Goal: Task Accomplishment & Management: Complete application form

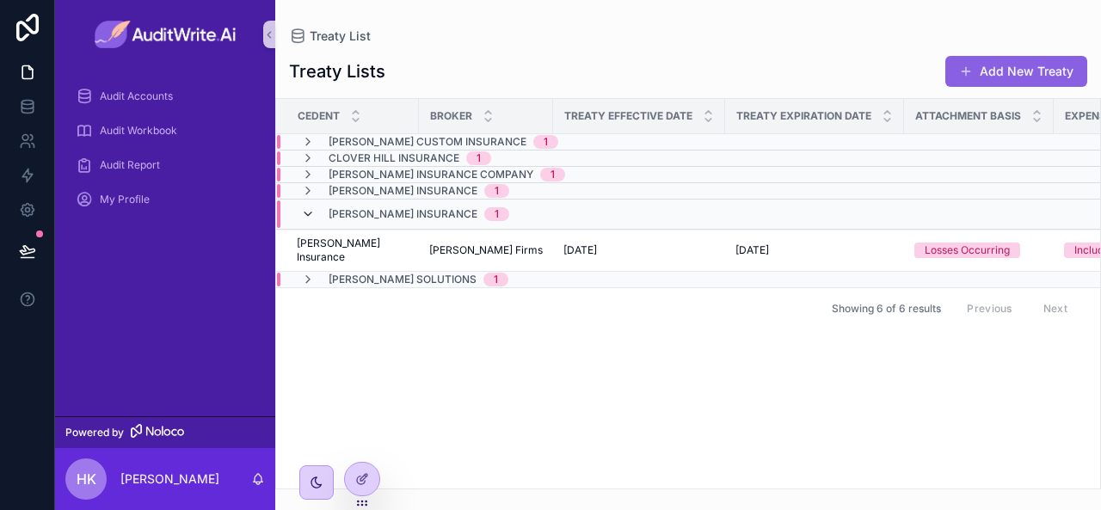
click at [306, 213] on icon "scrollable content" at bounding box center [308, 214] width 14 height 14
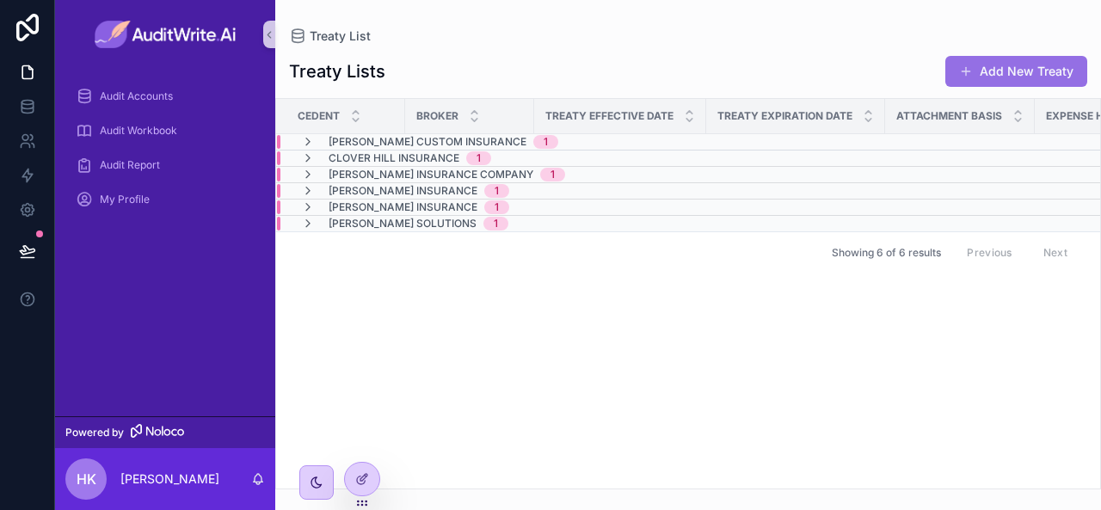
click at [1038, 70] on button "Add New Treaty" at bounding box center [1017, 71] width 142 height 31
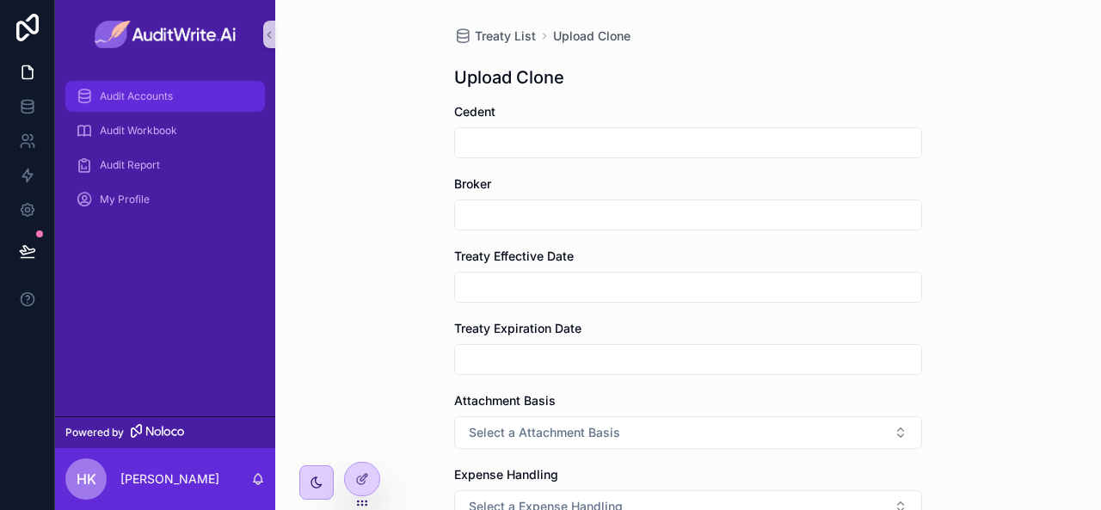
click at [166, 108] on div "Audit Accounts" at bounding box center [165, 97] width 179 height 28
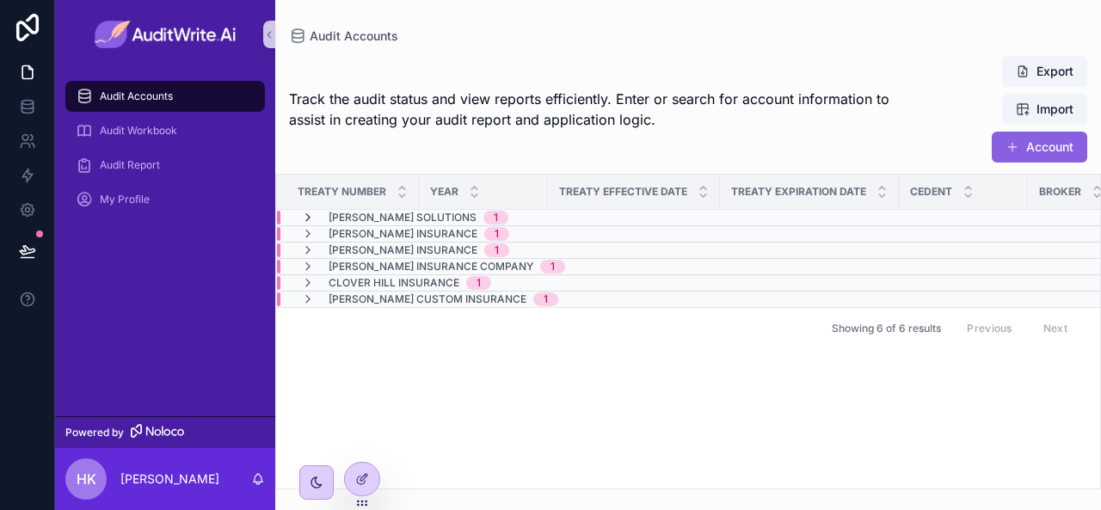
click at [309, 218] on icon "scrollable content" at bounding box center [308, 218] width 14 height 14
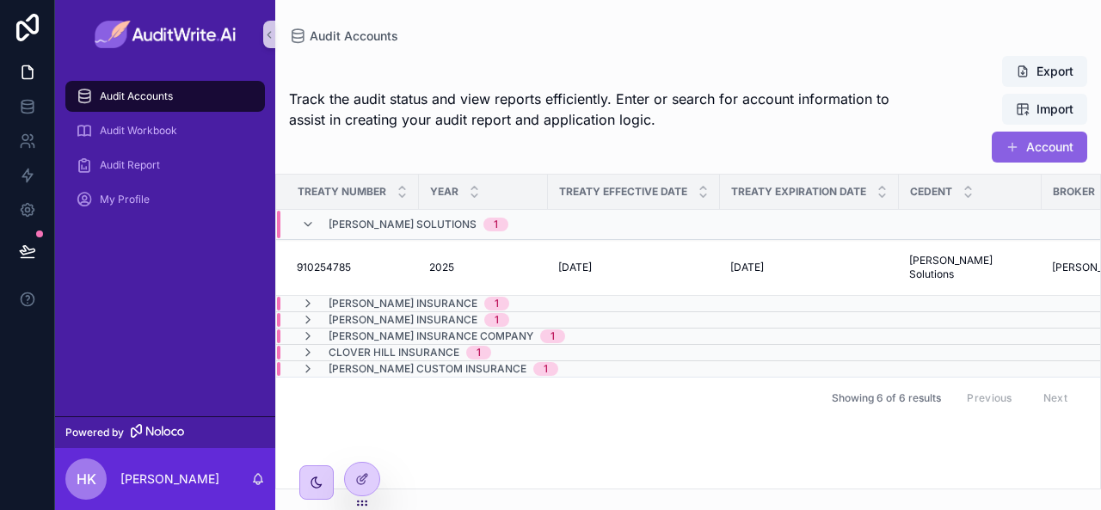
click at [309, 218] on icon "scrollable content" at bounding box center [308, 225] width 14 height 14
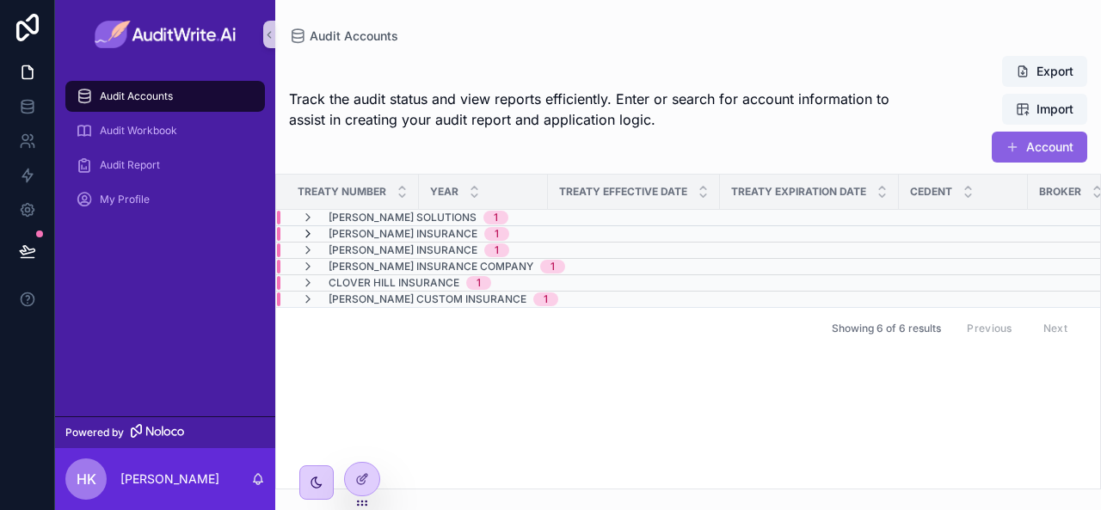
click at [308, 237] on icon "scrollable content" at bounding box center [308, 234] width 14 height 14
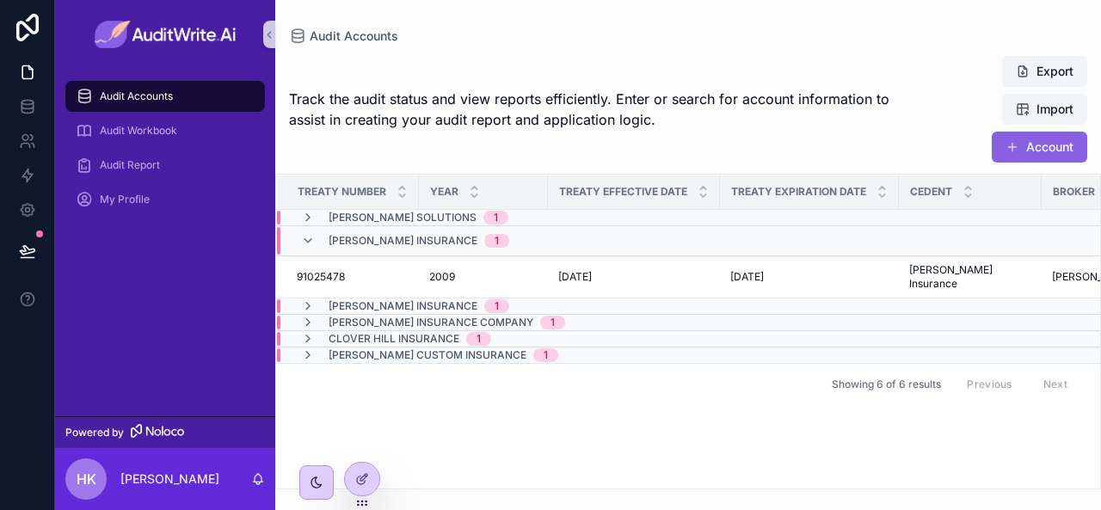
click at [308, 237] on icon "scrollable content" at bounding box center [308, 241] width 14 height 14
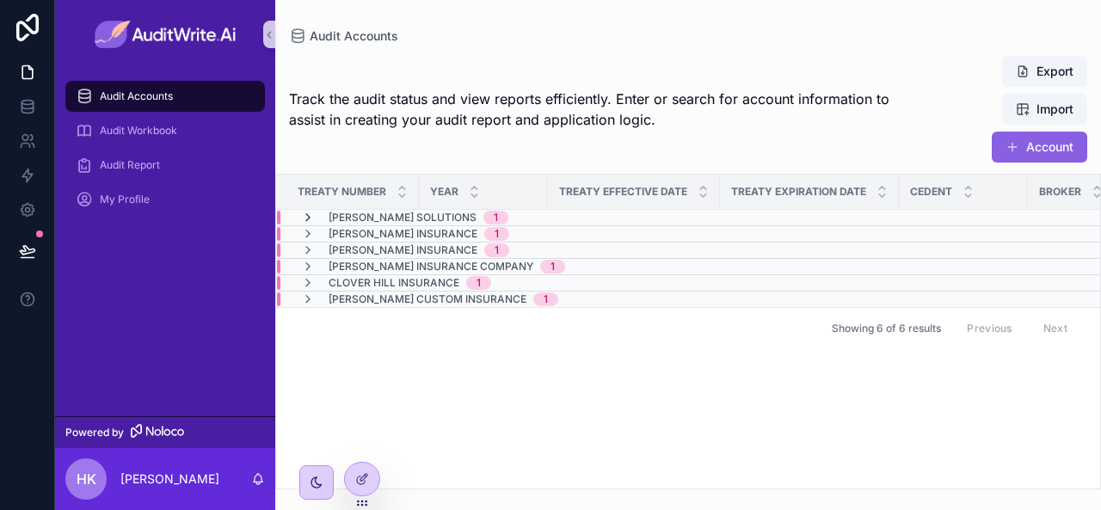
click at [309, 217] on icon "scrollable content" at bounding box center [308, 218] width 14 height 14
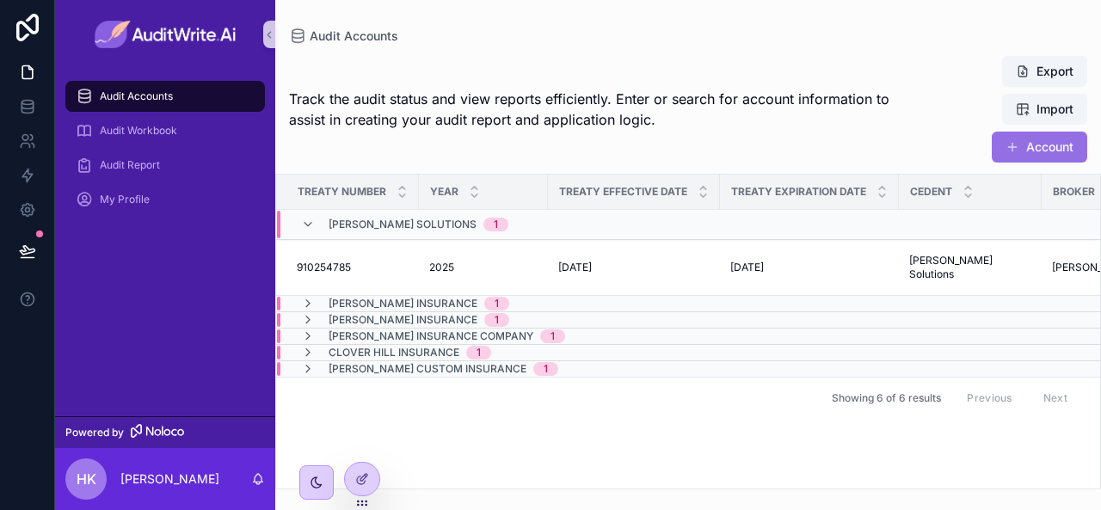
click at [1025, 146] on button "Account" at bounding box center [1040, 147] width 96 height 31
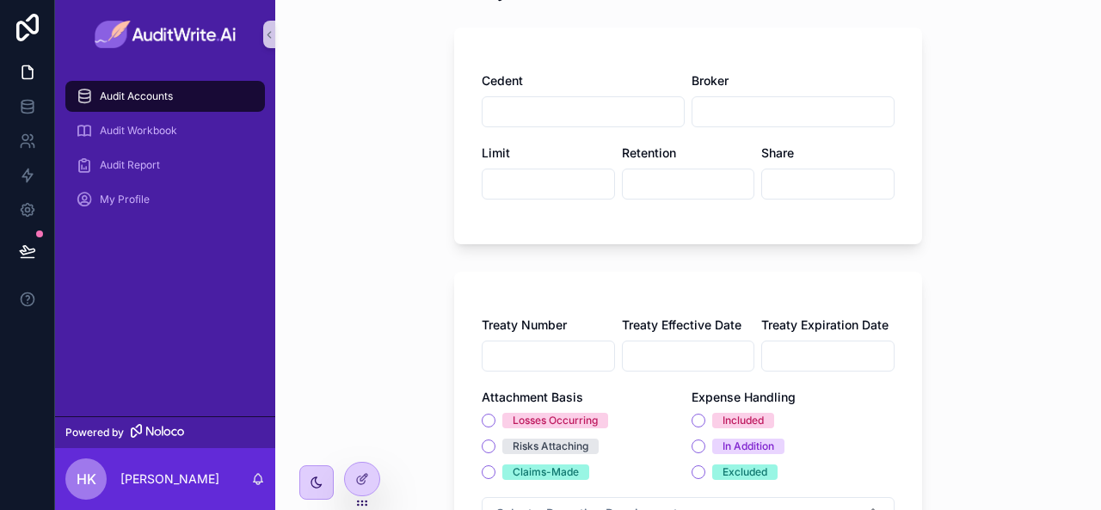
scroll to position [88, 0]
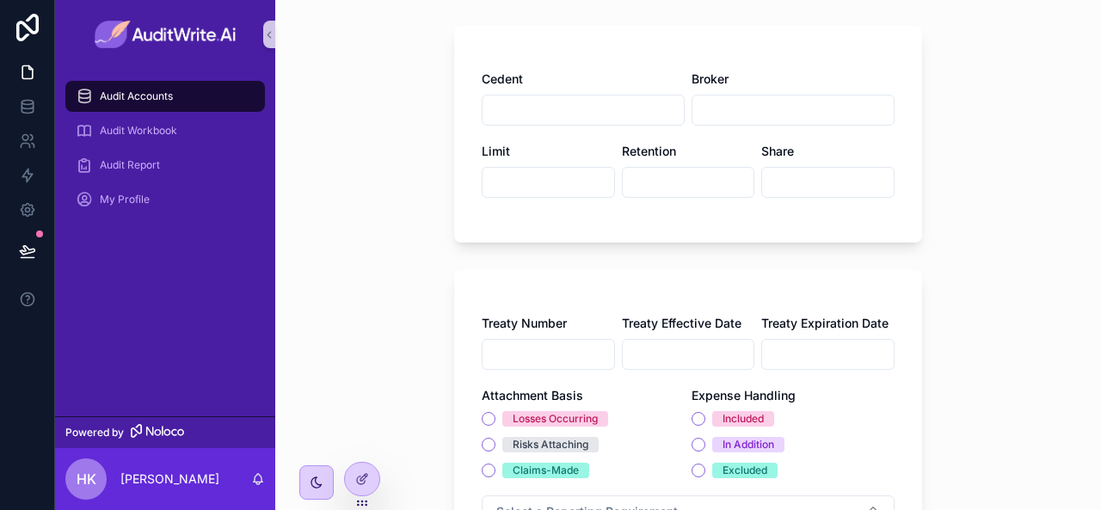
click at [567, 352] on input "scrollable content" at bounding box center [549, 354] width 132 height 24
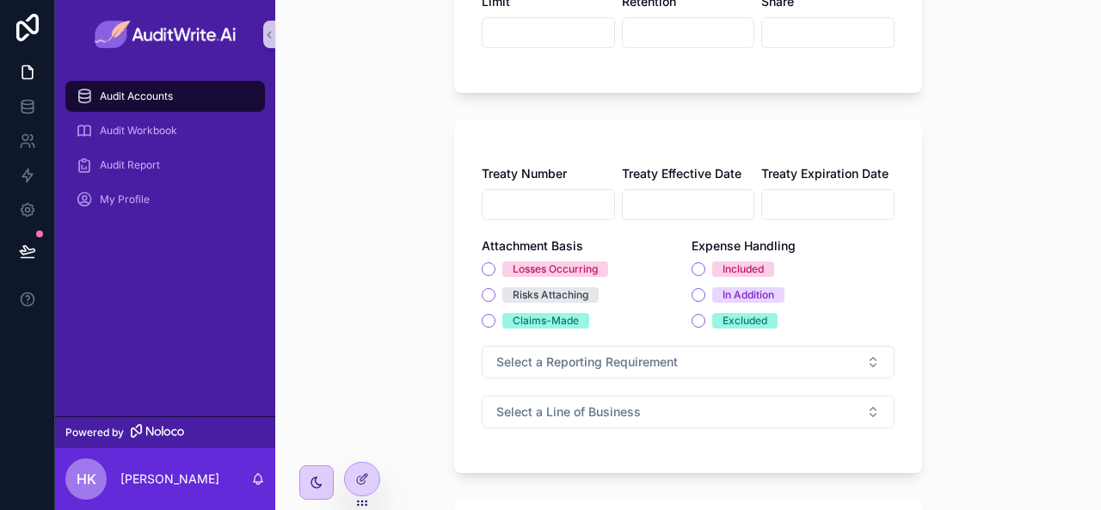
scroll to position [250, 0]
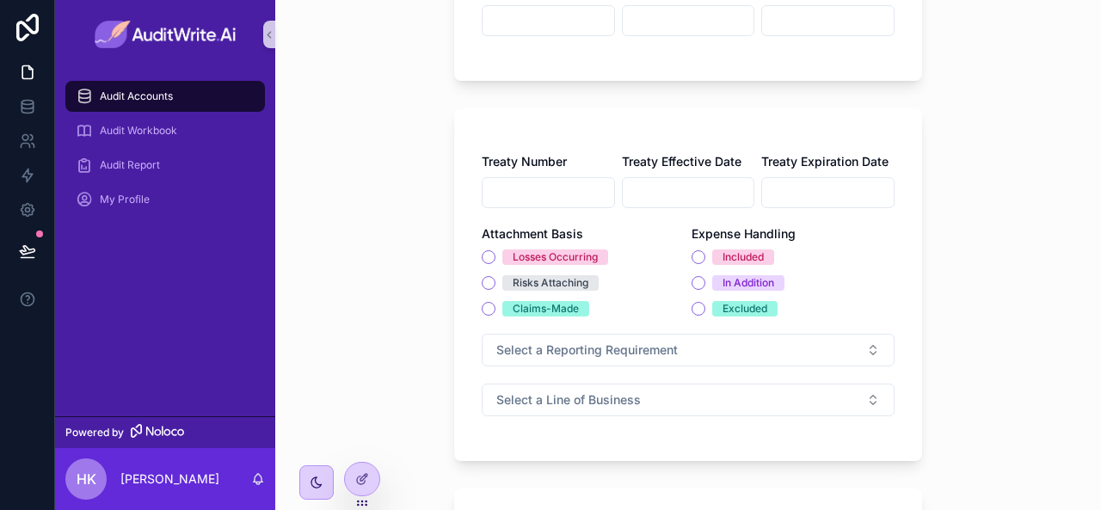
click at [669, 362] on button "Select a Reporting Requirement" at bounding box center [688, 350] width 413 height 33
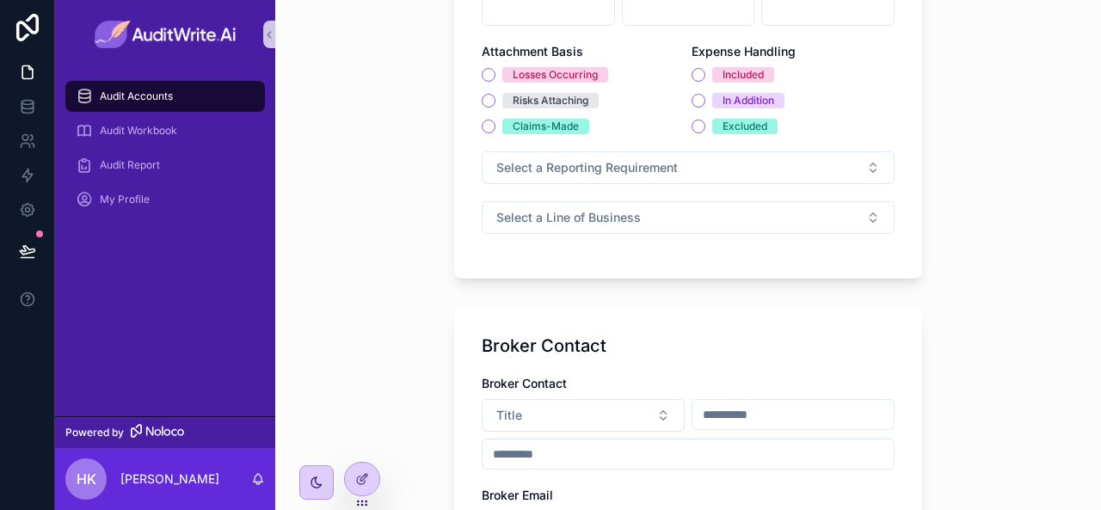
scroll to position [426, 0]
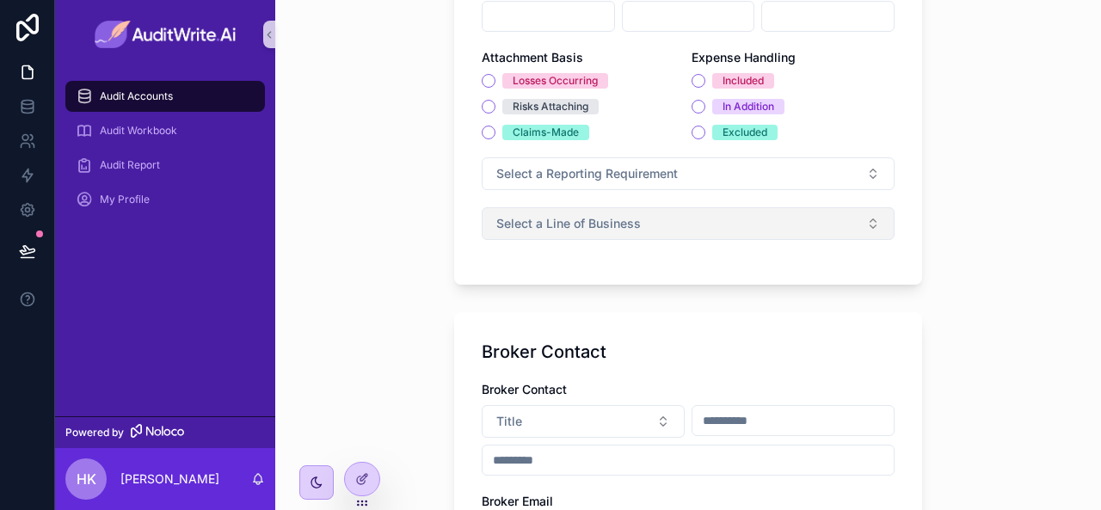
click at [573, 233] on button "Select a Line of Business" at bounding box center [688, 223] width 413 height 33
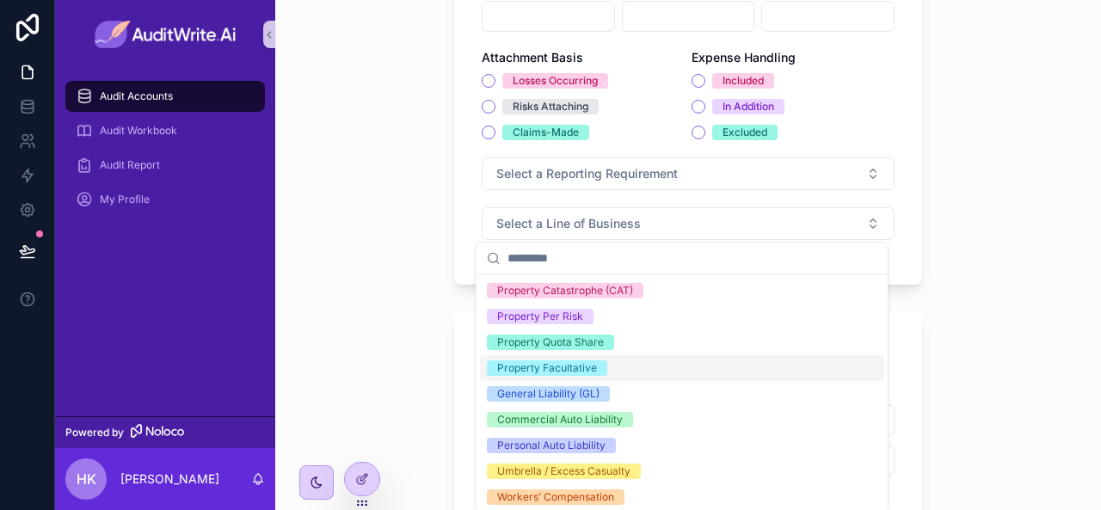
click at [432, 334] on div "Audit Accounts Treaty Details Treaty Details Cedent Broker Limit Retention Shar…" at bounding box center [688, 255] width 826 height 510
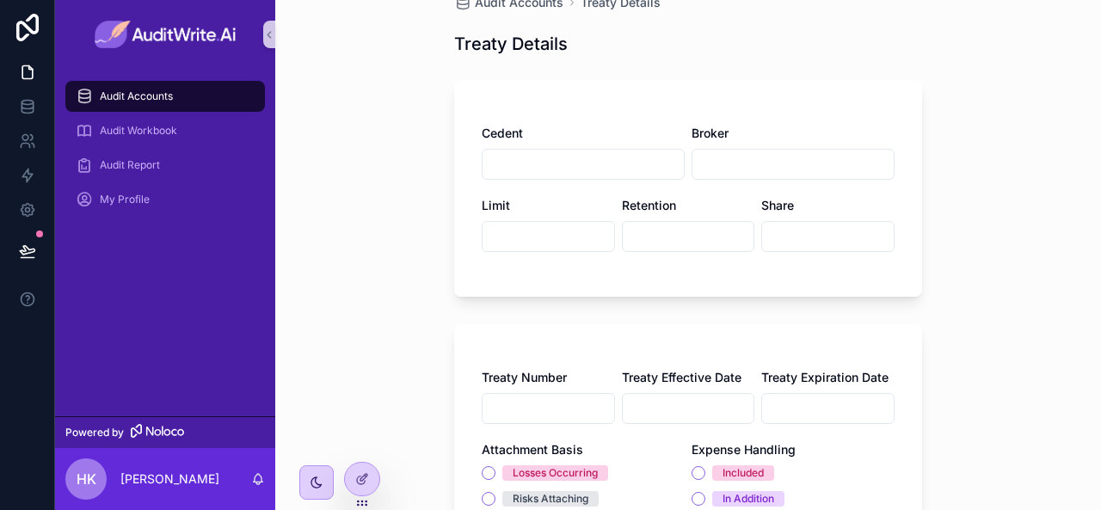
scroll to position [40, 0]
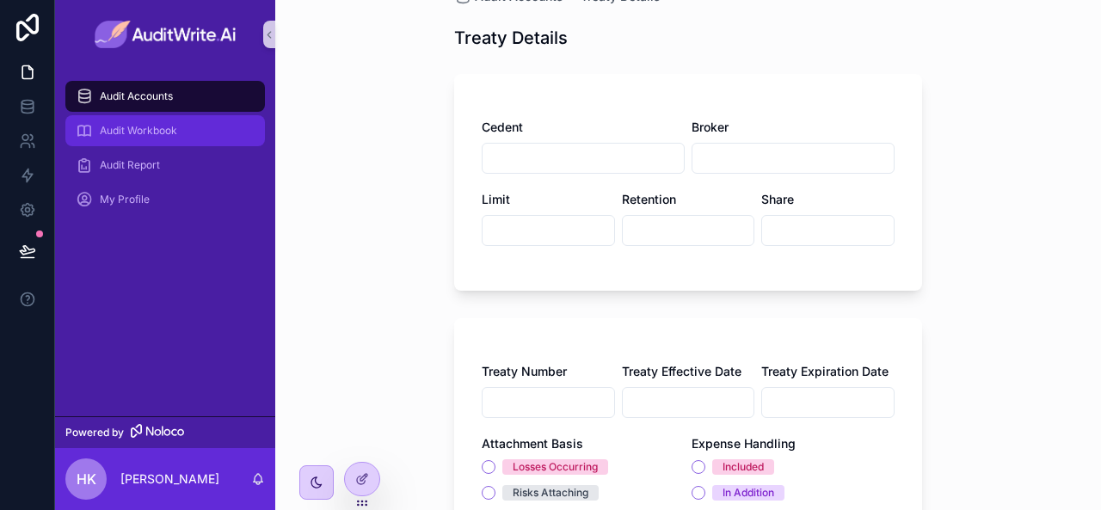
click at [176, 144] on div "Audit Workbook" at bounding box center [165, 131] width 179 height 28
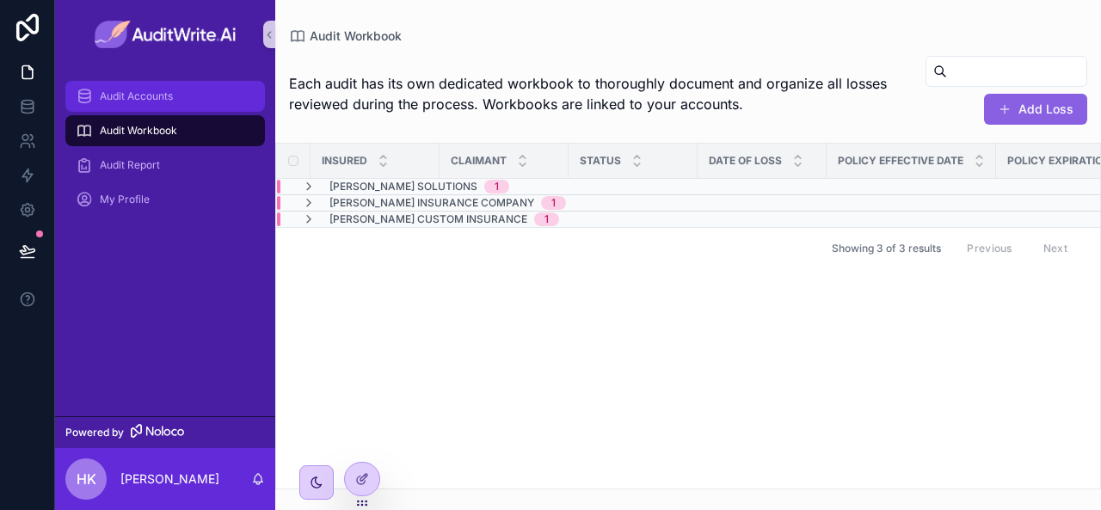
click at [162, 96] on span "Audit Accounts" at bounding box center [136, 96] width 73 height 14
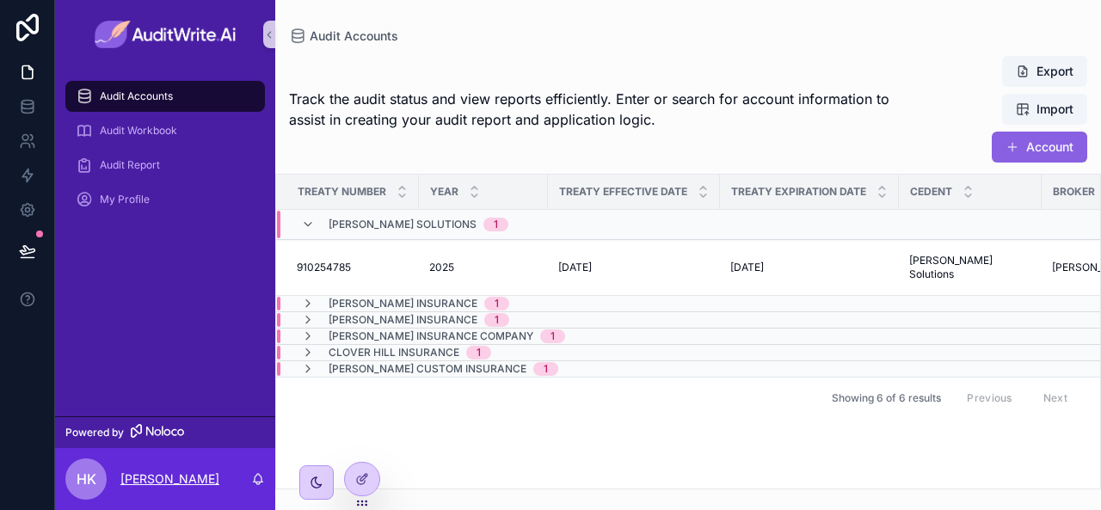
click at [167, 474] on p "[PERSON_NAME]" at bounding box center [169, 479] width 99 height 17
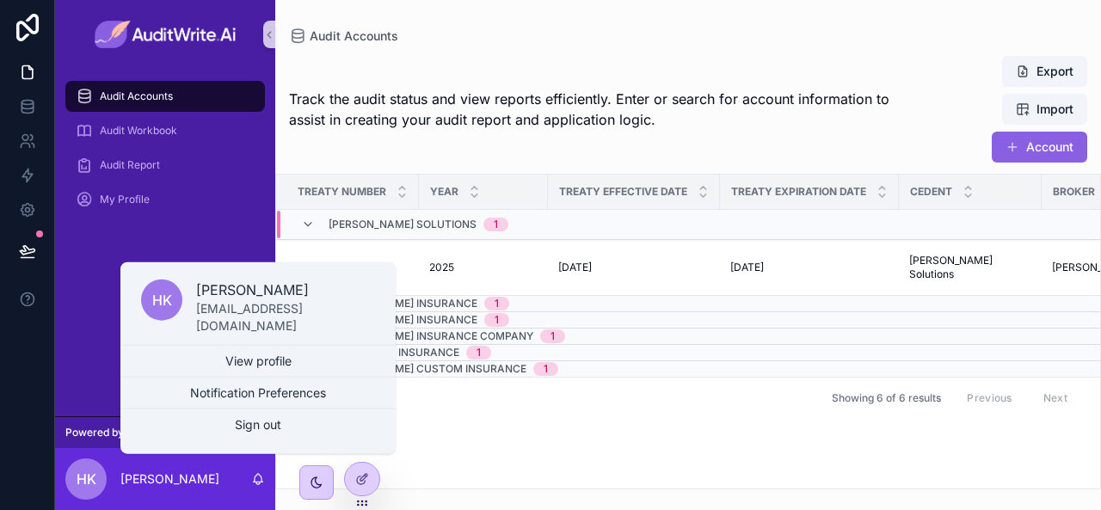
click at [89, 472] on span "HK" at bounding box center [87, 479] width 20 height 21
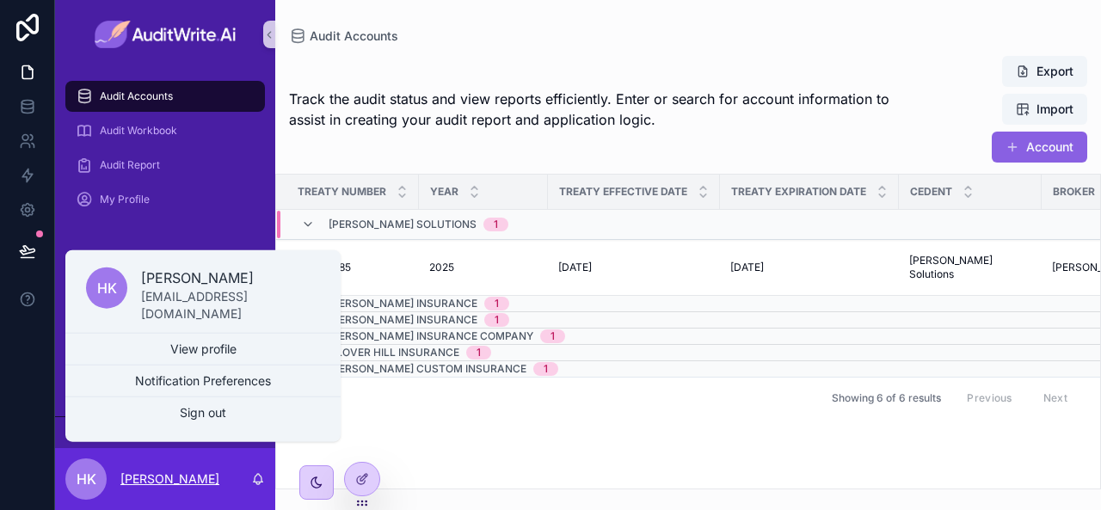
click at [157, 474] on p "[PERSON_NAME]" at bounding box center [169, 479] width 99 height 17
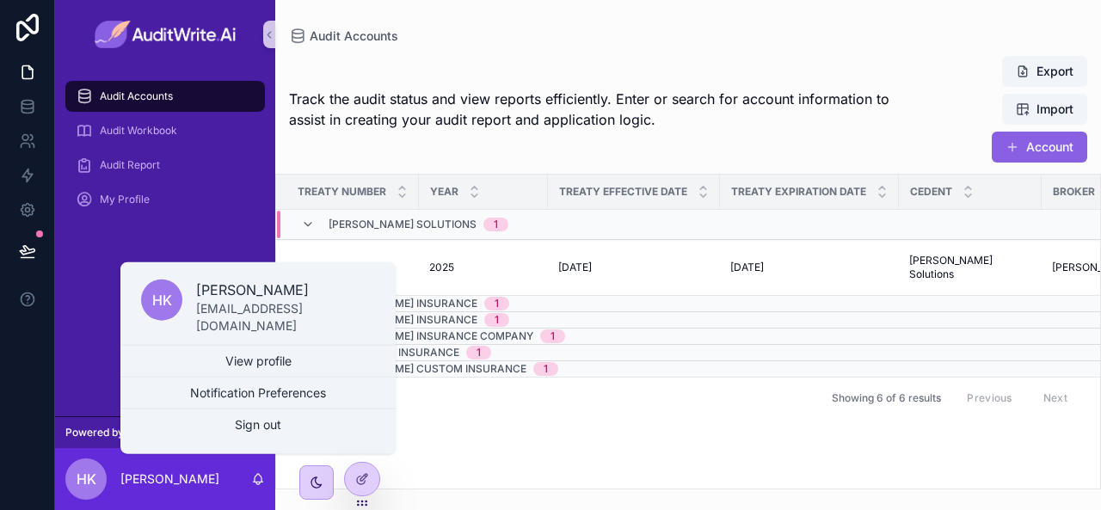
click at [81, 478] on span "HK" at bounding box center [87, 479] width 20 height 21
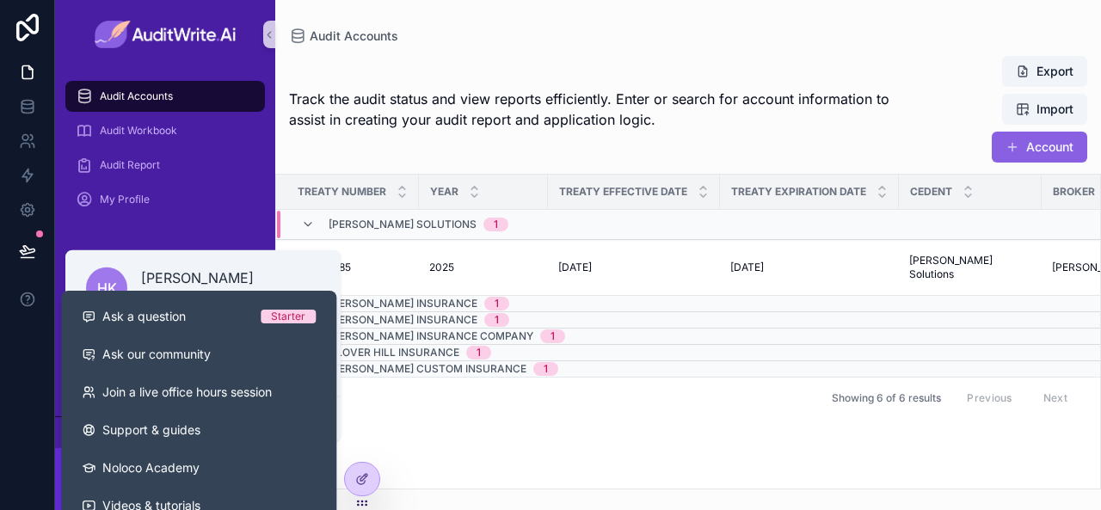
click at [516, 380] on div "Showing 6 of 6 results Previous Next" at bounding box center [688, 397] width 824 height 41
